Goal: Navigation & Orientation: Find specific page/section

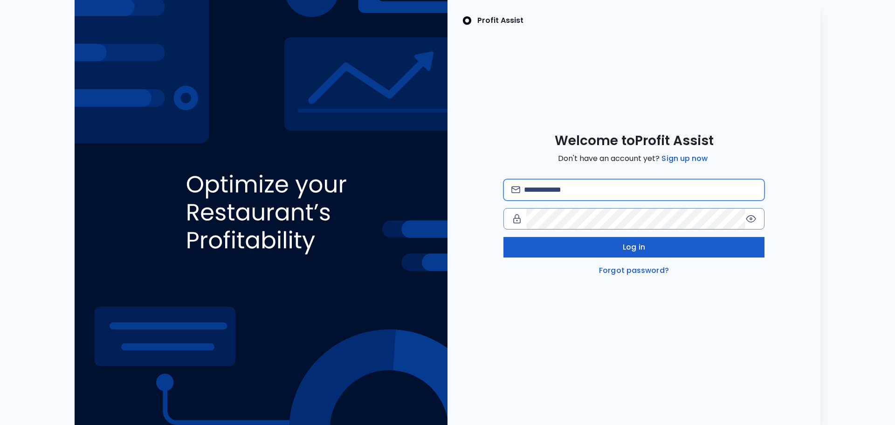
type input "**********"
click at [660, 246] on button "Log in" at bounding box center [634, 247] width 261 height 21
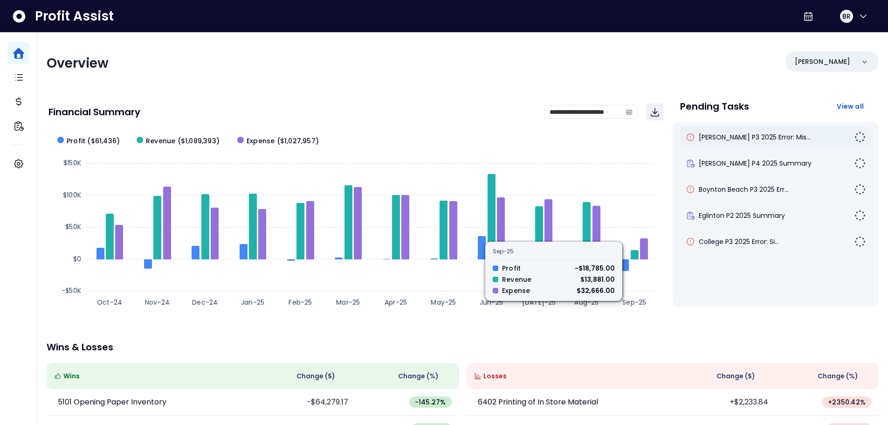
click at [753, 138] on span "Duncan P3 2025 Error: Mis..." at bounding box center [755, 136] width 112 height 9
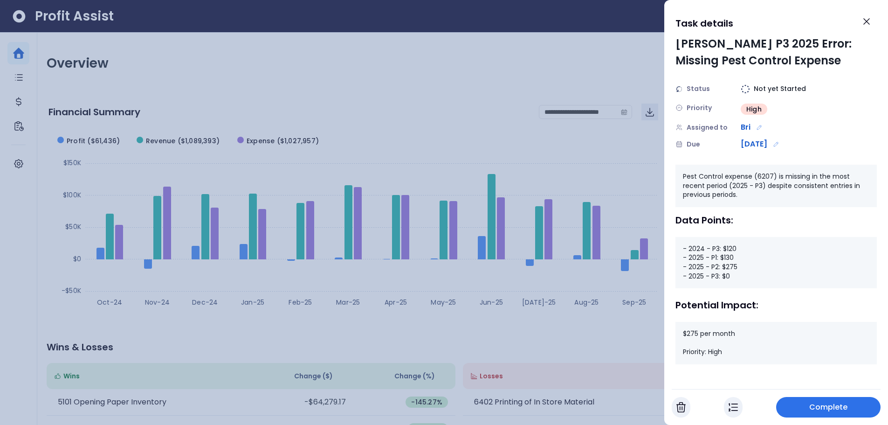
scroll to position [5, 0]
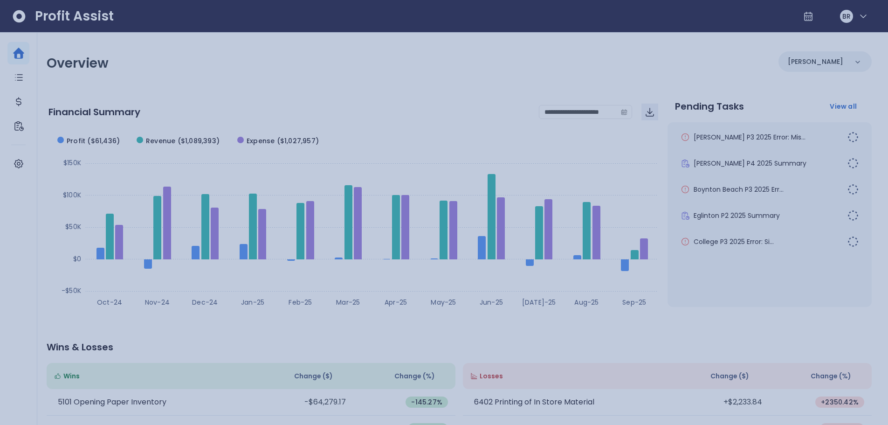
click at [488, 66] on div at bounding box center [444, 212] width 888 height 425
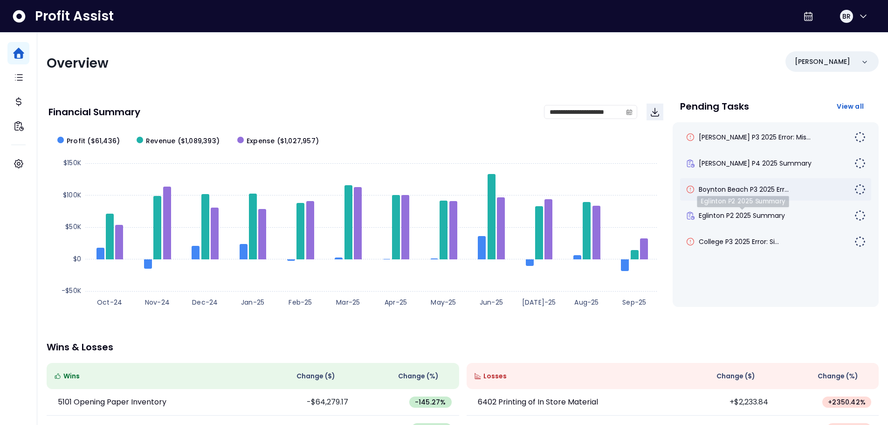
click at [755, 194] on span "Boynton Beach P3 2025 Err..." at bounding box center [744, 189] width 90 height 9
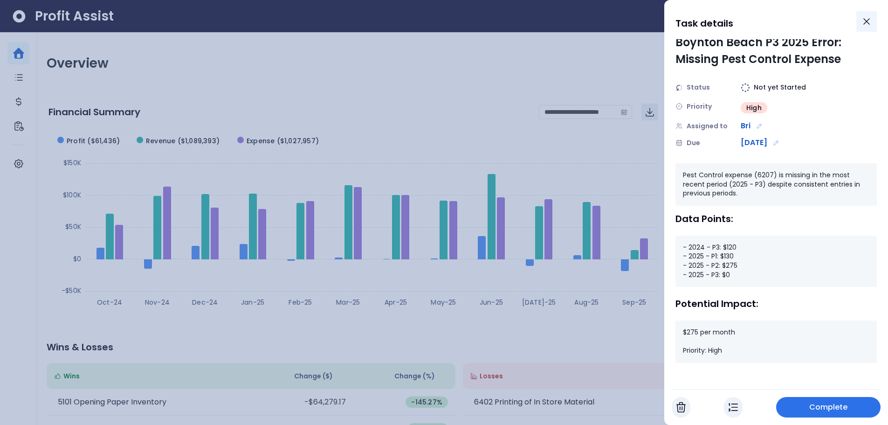
click at [865, 25] on icon "Close" at bounding box center [866, 21] width 11 height 11
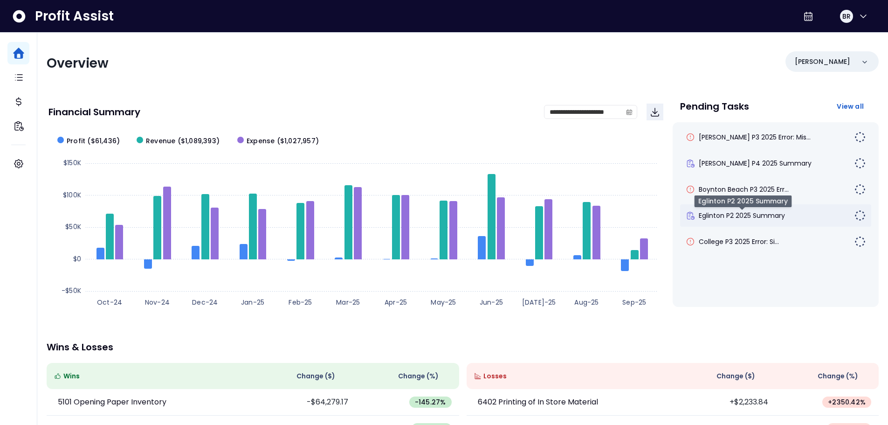
click at [731, 214] on span "Eglinton P2 2025 Summary" at bounding box center [742, 215] width 86 height 9
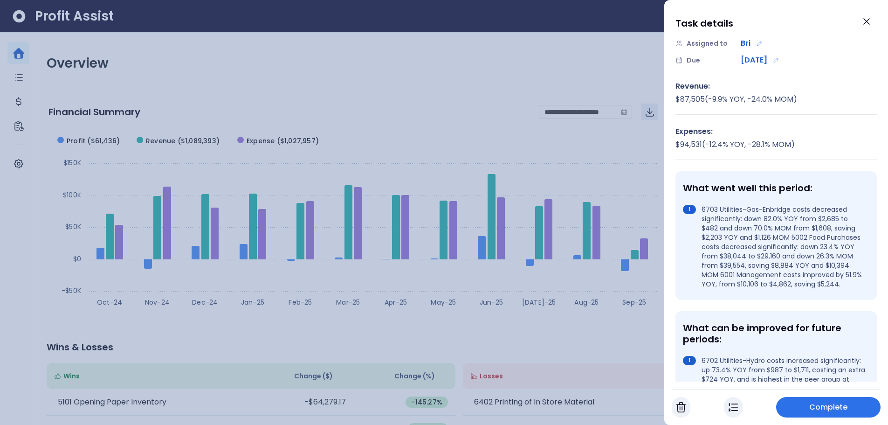
scroll to position [0, 0]
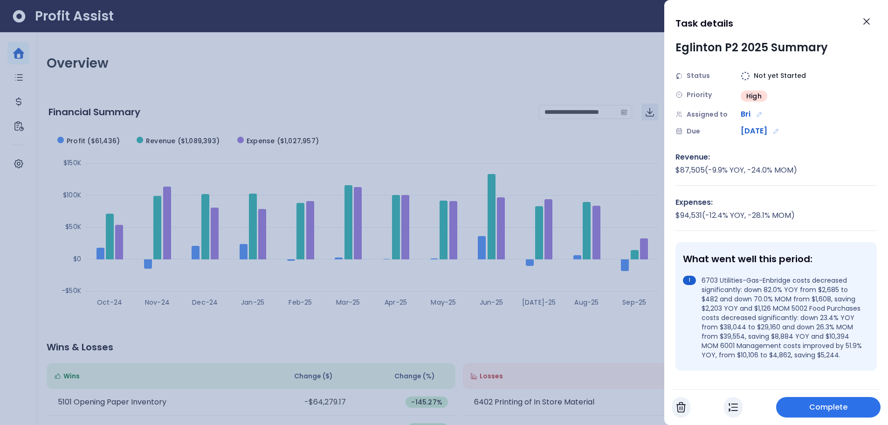
click at [471, 110] on div at bounding box center [444, 212] width 888 height 425
